Goal: Task Accomplishment & Management: Use online tool/utility

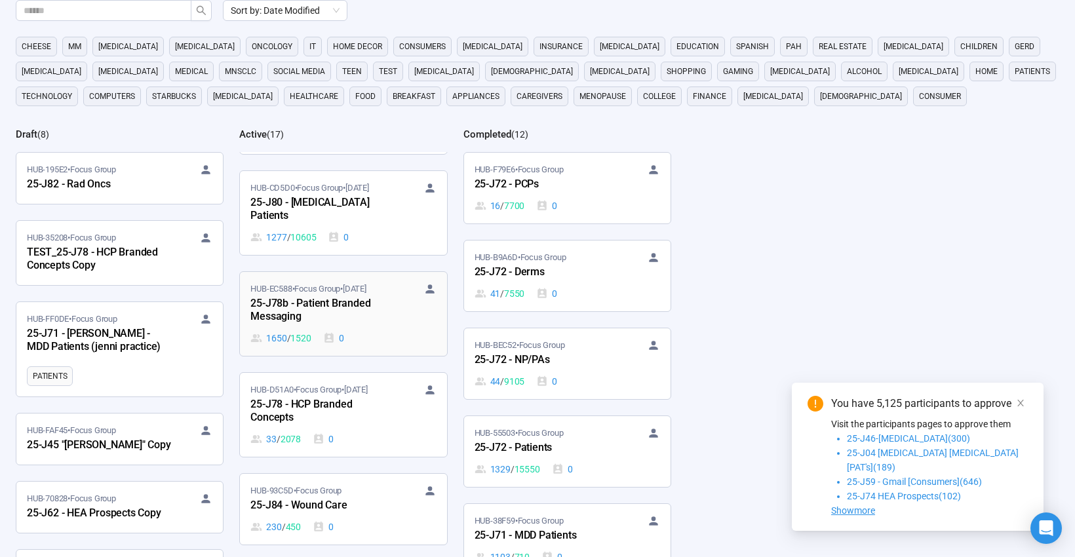
scroll to position [669, 0]
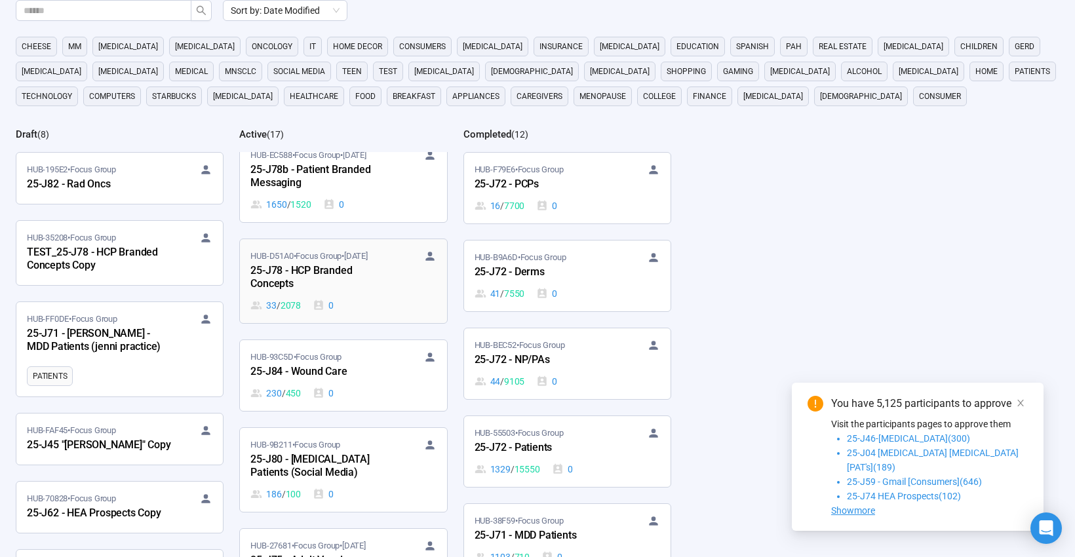
click at [369, 292] on div "25-J78 - HCP Branded Concepts" at bounding box center [322, 278] width 144 height 30
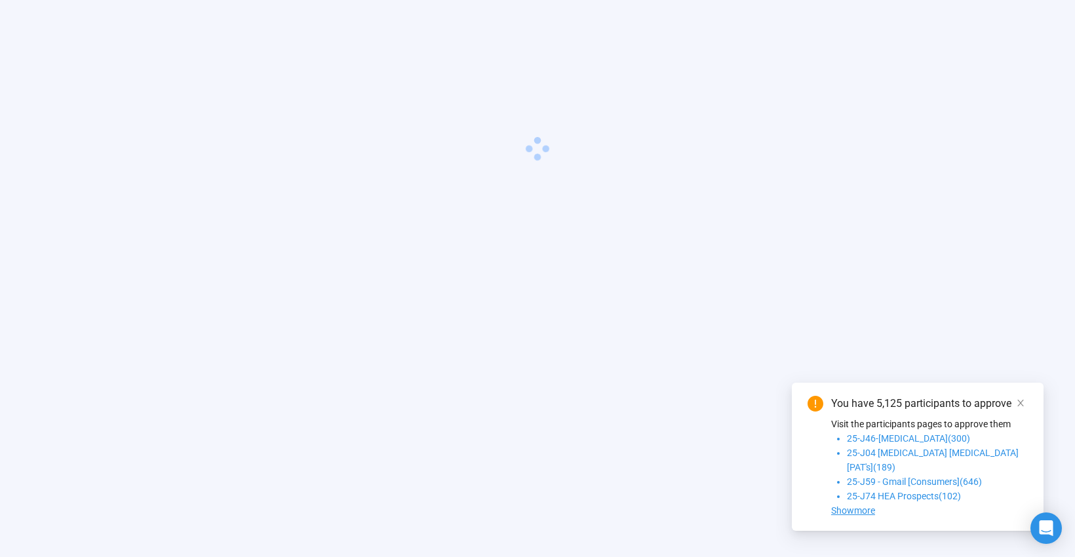
scroll to position [46, 0]
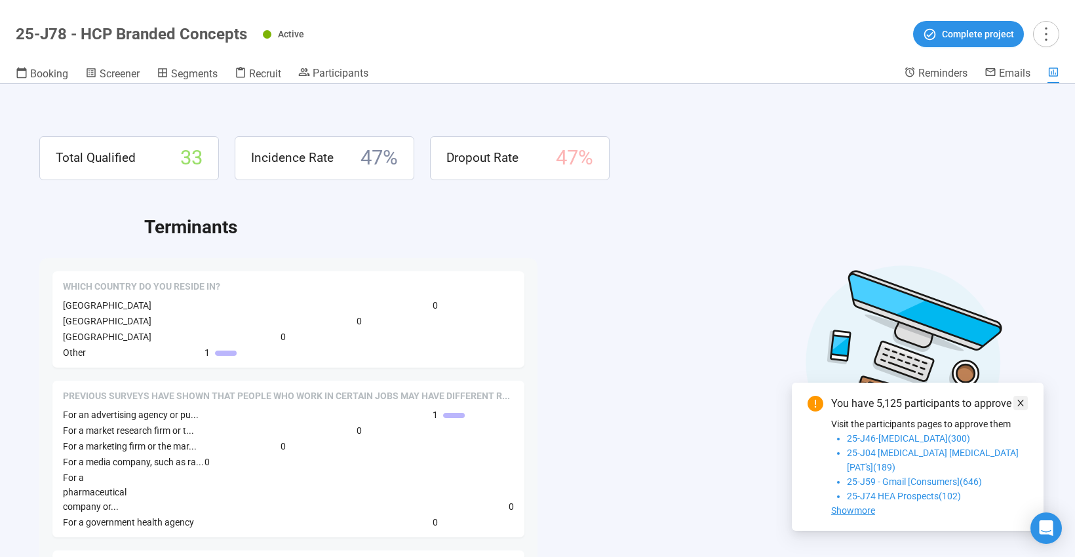
click at [1019, 407] on icon "close" at bounding box center [1021, 403] width 7 height 7
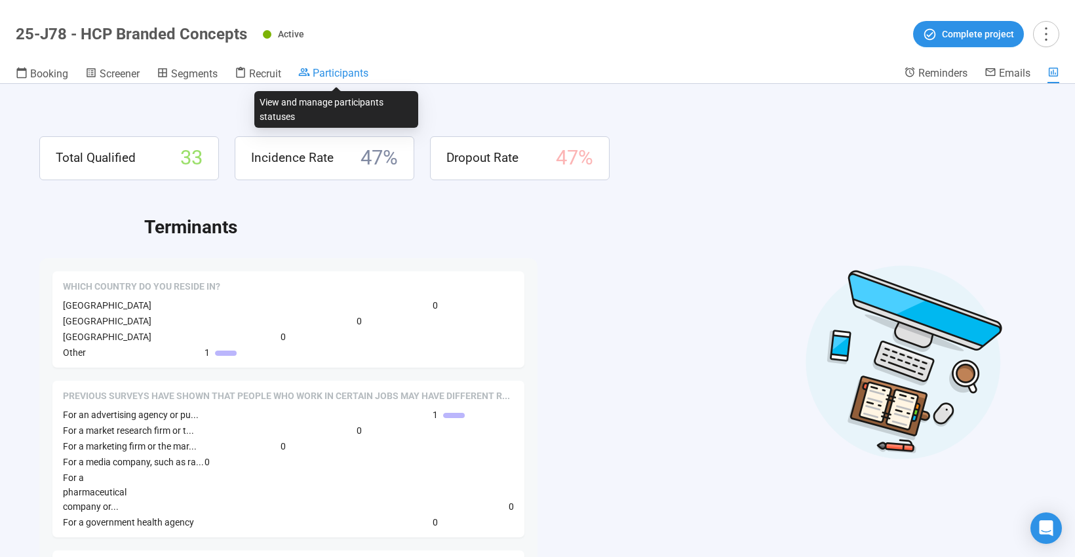
click at [325, 67] on span "Participants" at bounding box center [341, 73] width 56 height 12
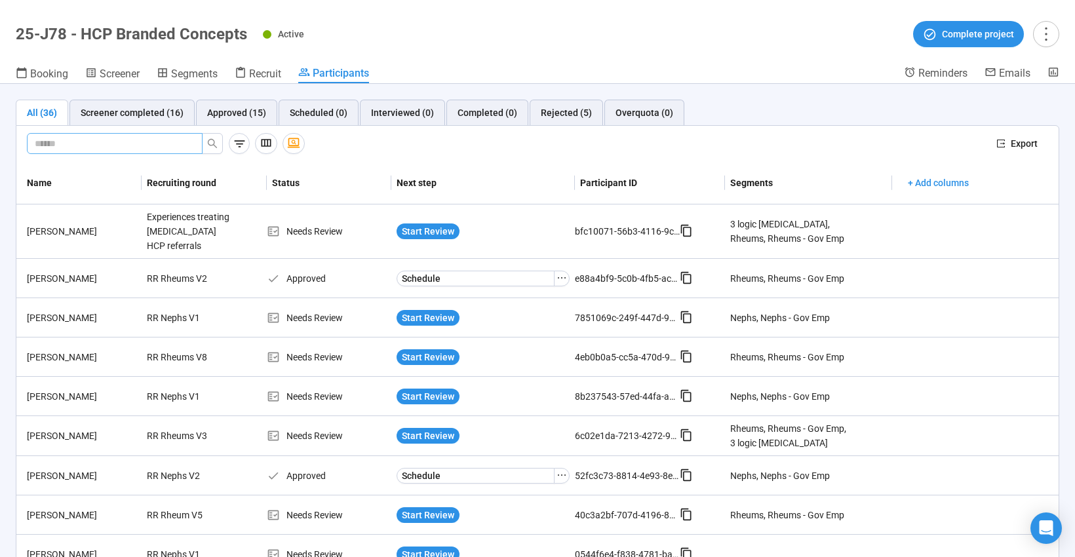
click at [131, 152] on span at bounding box center [115, 143] width 176 height 21
click at [134, 144] on input "text" at bounding box center [110, 143] width 150 height 14
type input "*****"
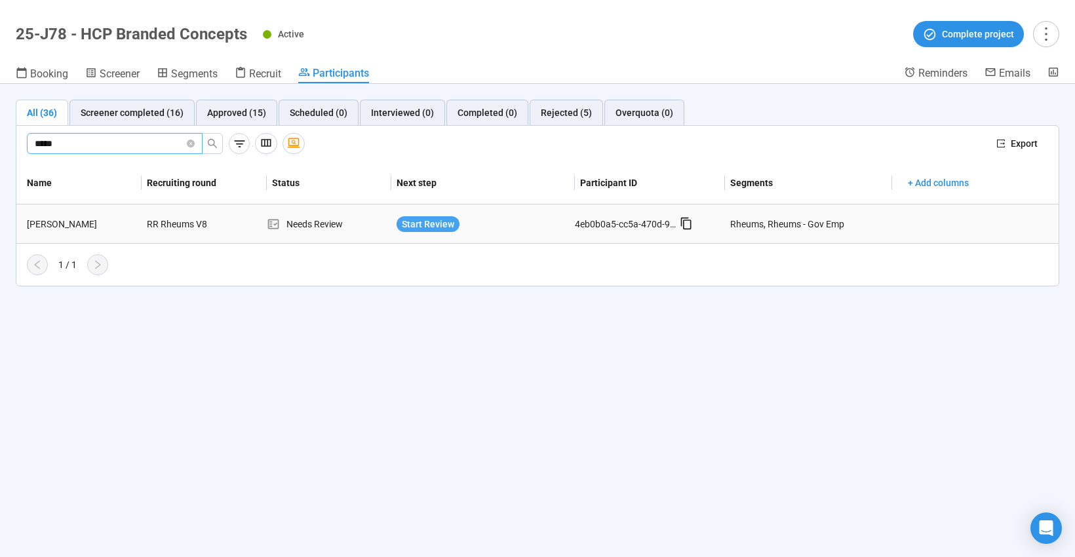
click at [431, 224] on span "Start Review" at bounding box center [428, 224] width 52 height 14
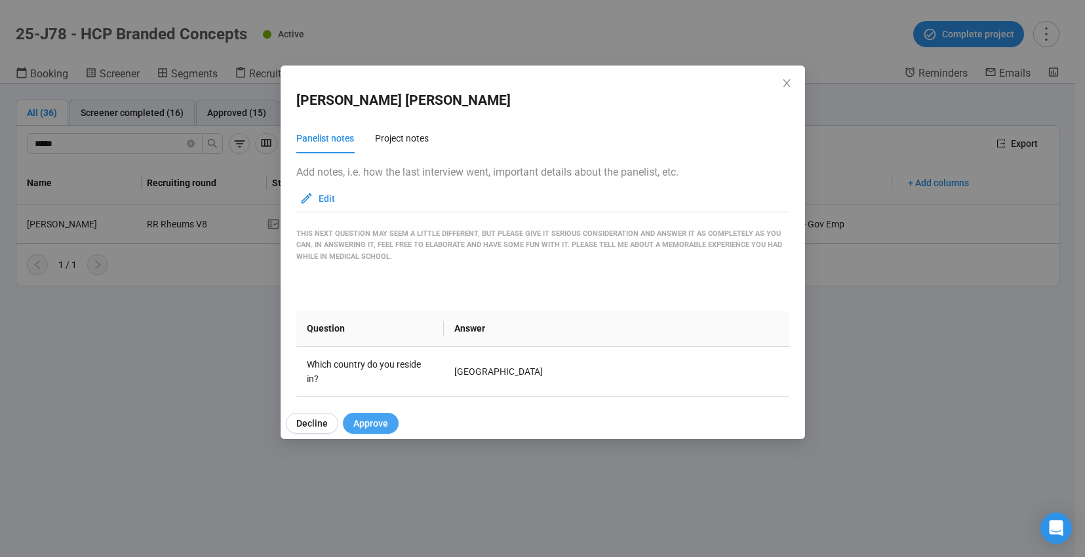
click at [372, 426] on span "Approve" at bounding box center [370, 423] width 35 height 14
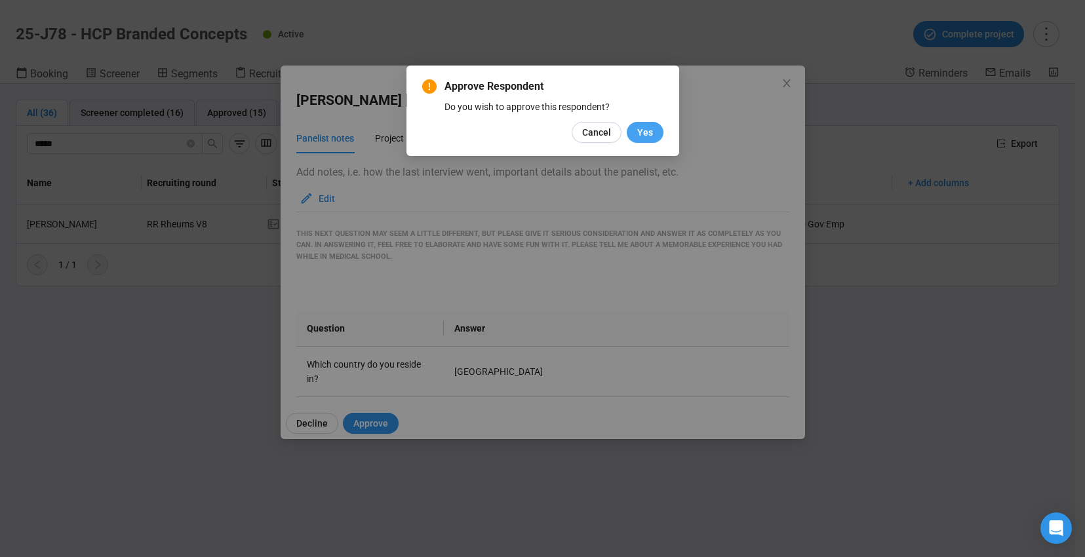
click at [651, 131] on span "Yes" at bounding box center [645, 132] width 16 height 14
